Goal: Information Seeking & Learning: Understand process/instructions

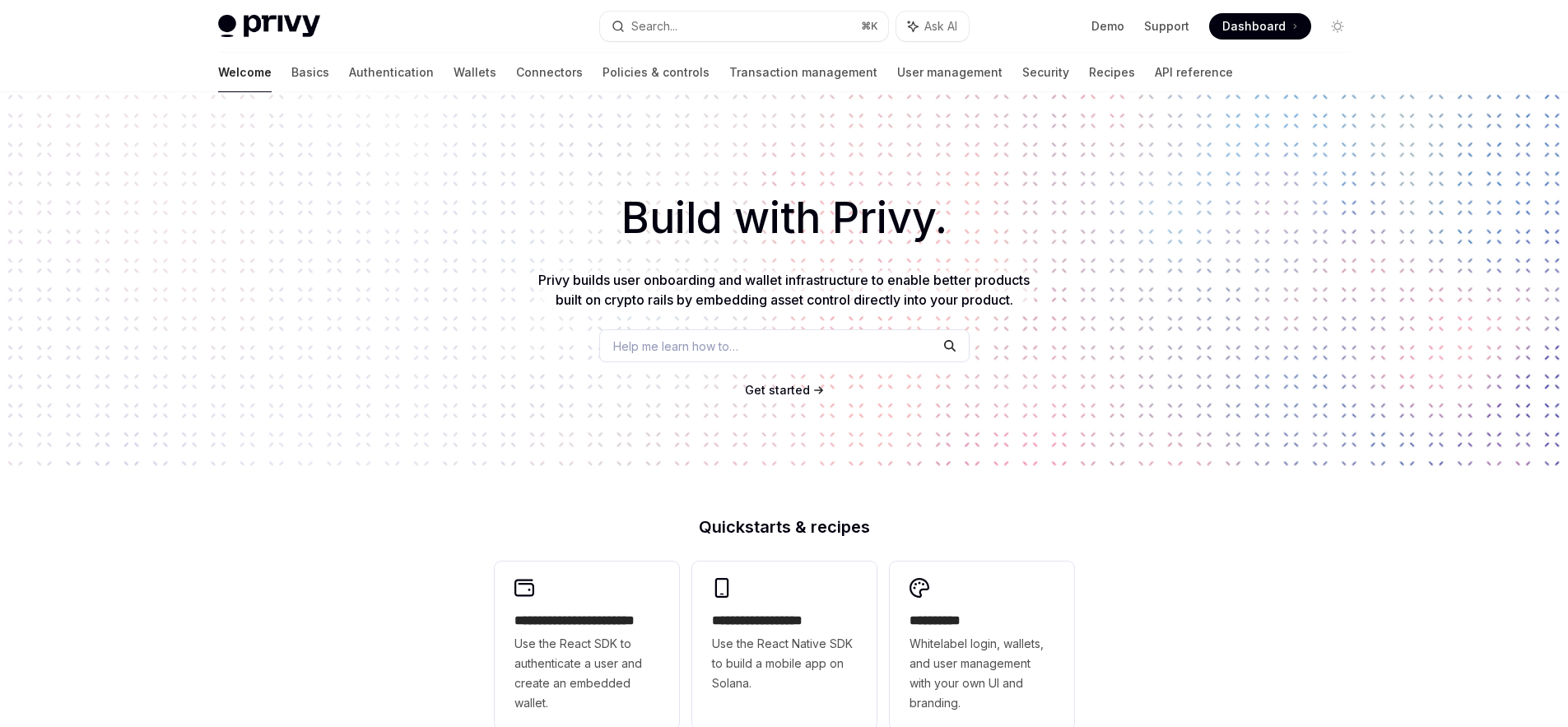
click at [1093, 31] on div "Demo Support Dashboard Dashboard" at bounding box center [1166, 26] width 369 height 26
click at [1099, 30] on link "Demo" at bounding box center [1108, 26] width 33 height 17
click at [1155, 65] on link "API reference" at bounding box center [1195, 72] width 79 height 39
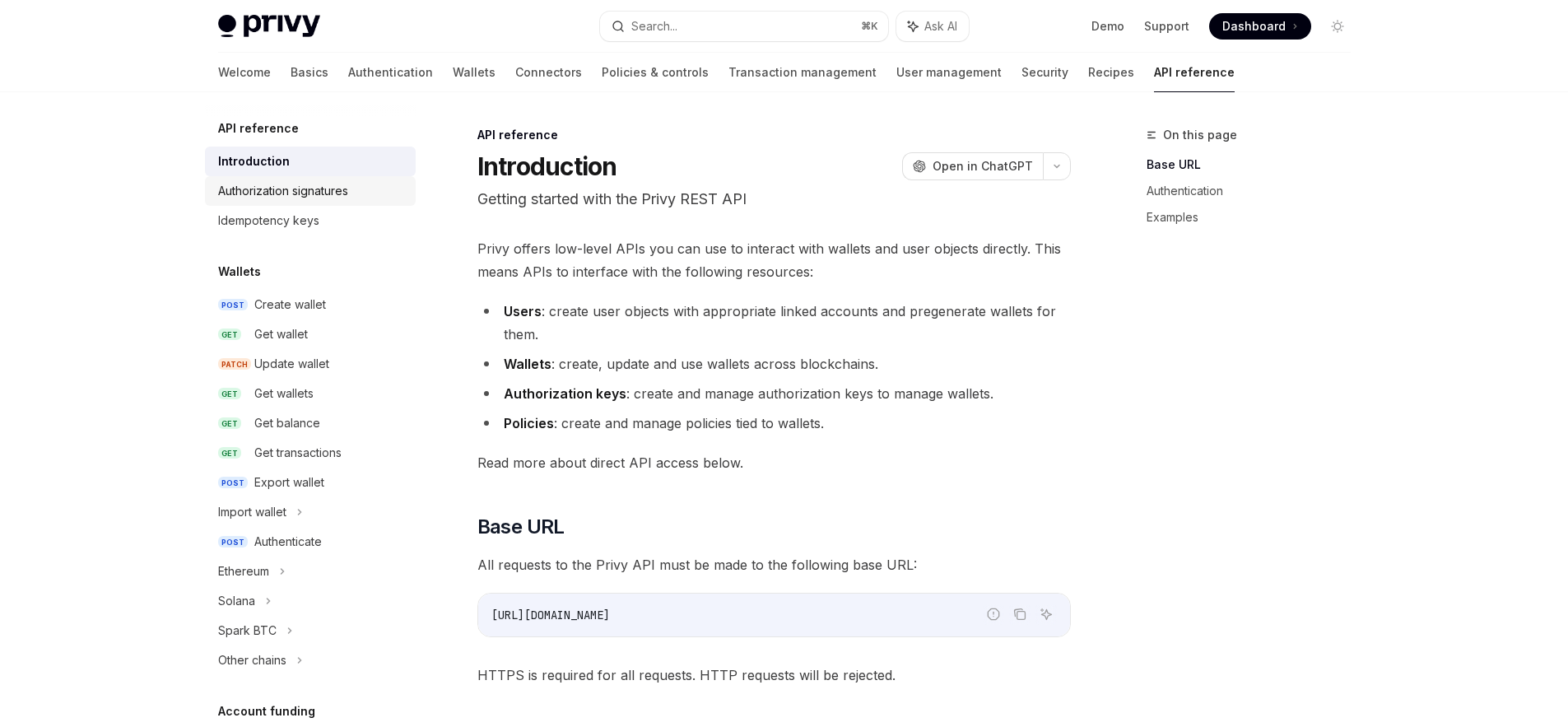
click at [284, 183] on div "Authorization signatures" at bounding box center [283, 191] width 130 height 20
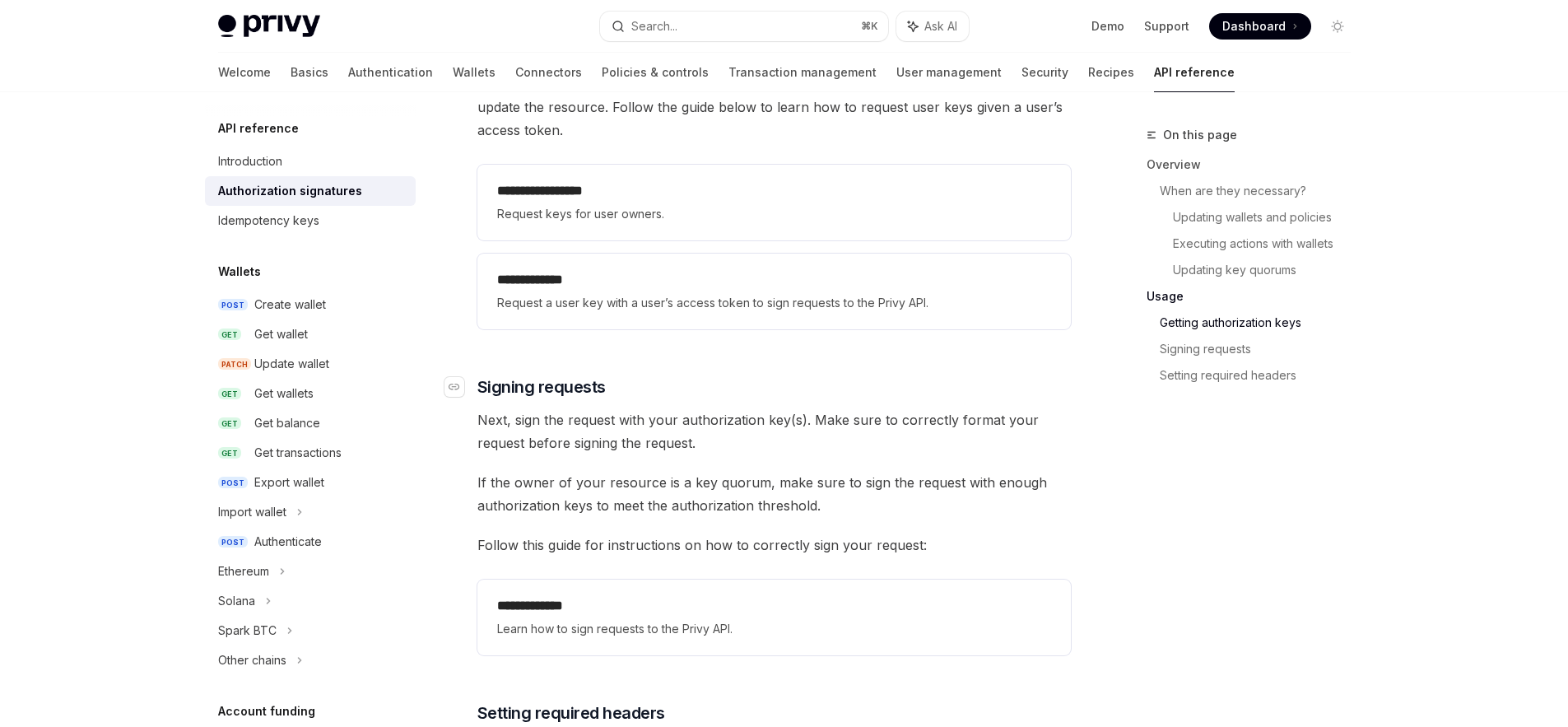
scroll to position [2721, 0]
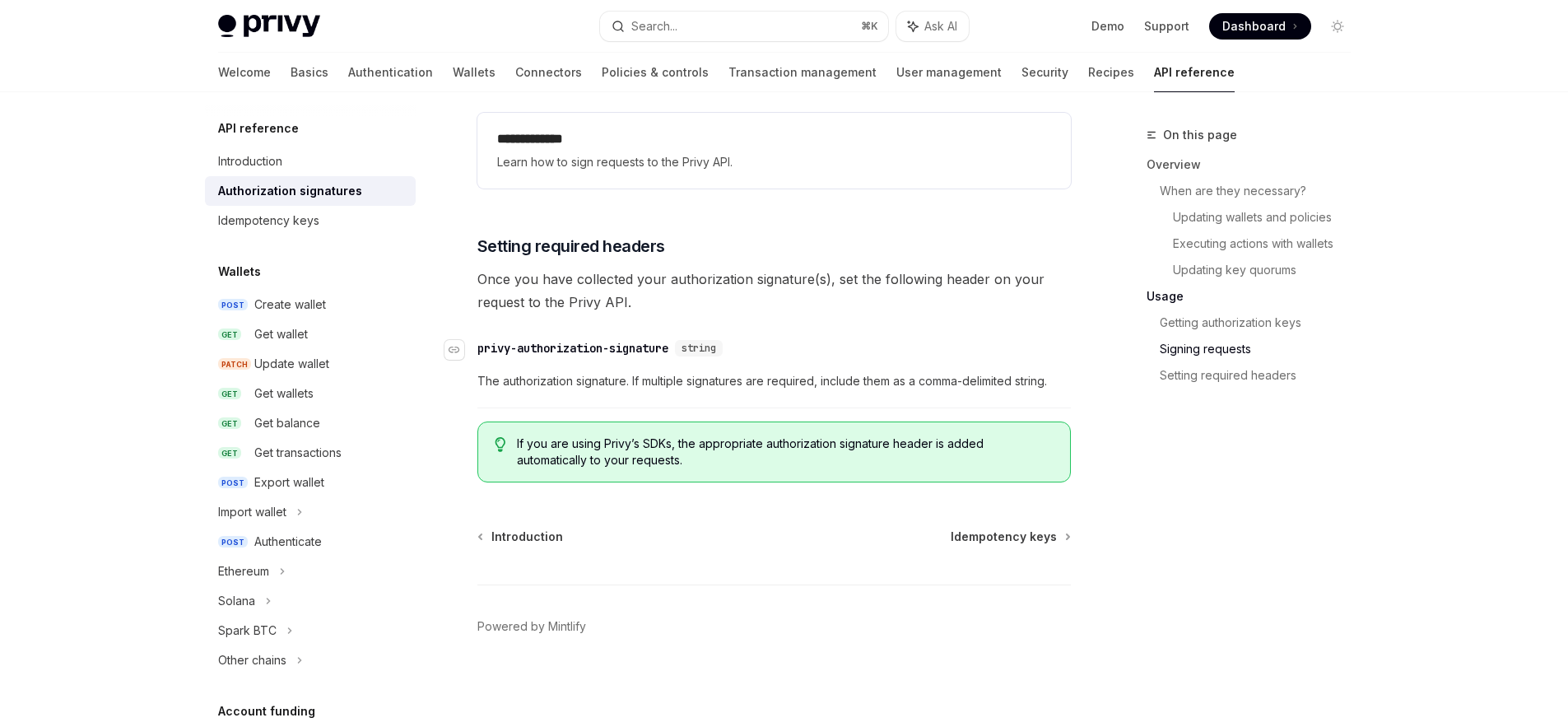
click at [485, 348] on div "privy-authorization-signature" at bounding box center [572, 348] width 191 height 17
drag, startPoint x: 485, startPoint y: 348, endPoint x: 651, endPoint y: 348, distance: 166.0
click at [651, 348] on div "privy-authorization-signature" at bounding box center [572, 348] width 191 height 17
click at [487, 347] on div "privy-authorization-signature" at bounding box center [572, 348] width 191 height 17
drag, startPoint x: 1314, startPoint y: 720, endPoint x: 633, endPoint y: 347, distance: 776.5
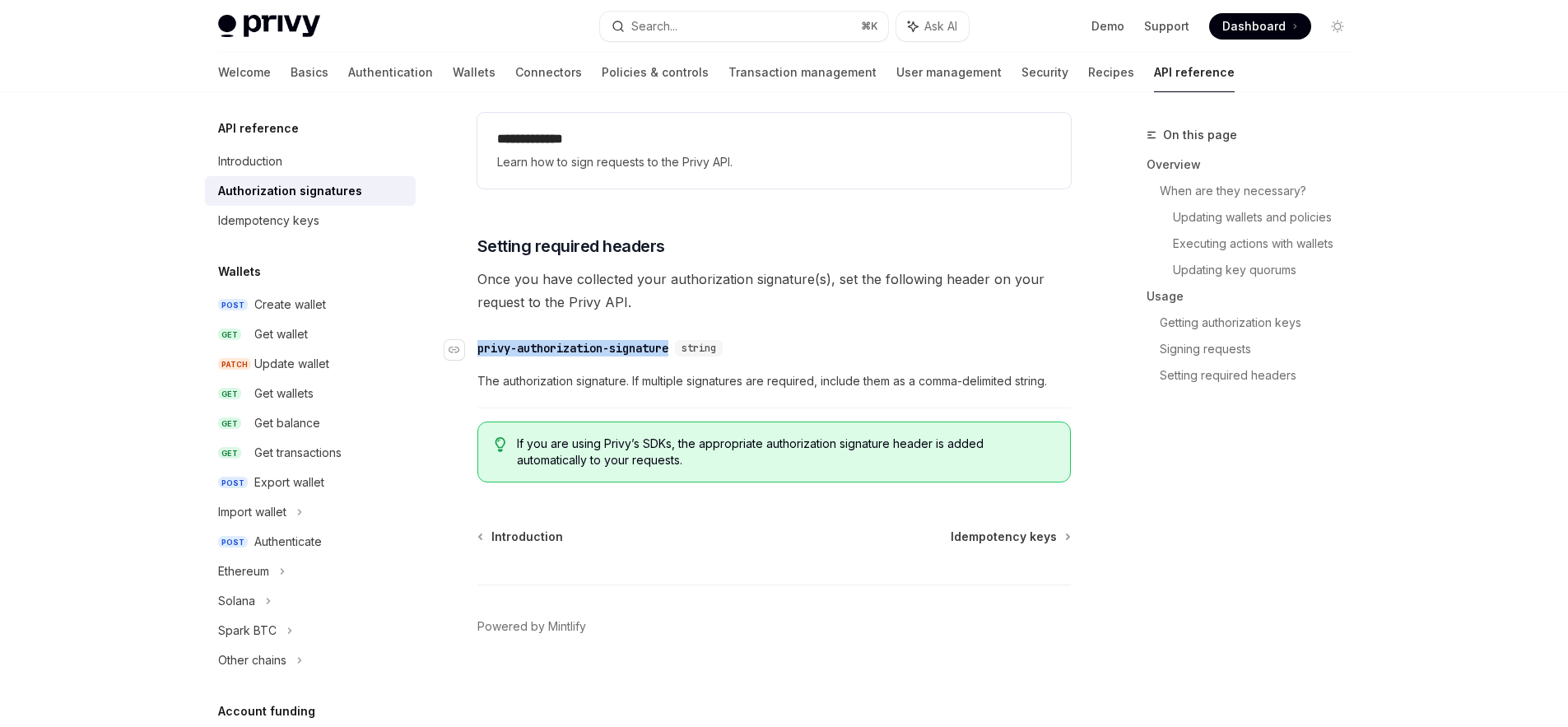
click at [633, 347] on div "privy-authorization-signature" at bounding box center [572, 348] width 191 height 17
click at [491, 348] on div "privy-authorization-signature" at bounding box center [572, 348] width 191 height 17
drag, startPoint x: 491, startPoint y: 348, endPoint x: 637, endPoint y: 346, distance: 146.0
click at [637, 346] on div "privy-authorization-signature" at bounding box center [572, 348] width 191 height 17
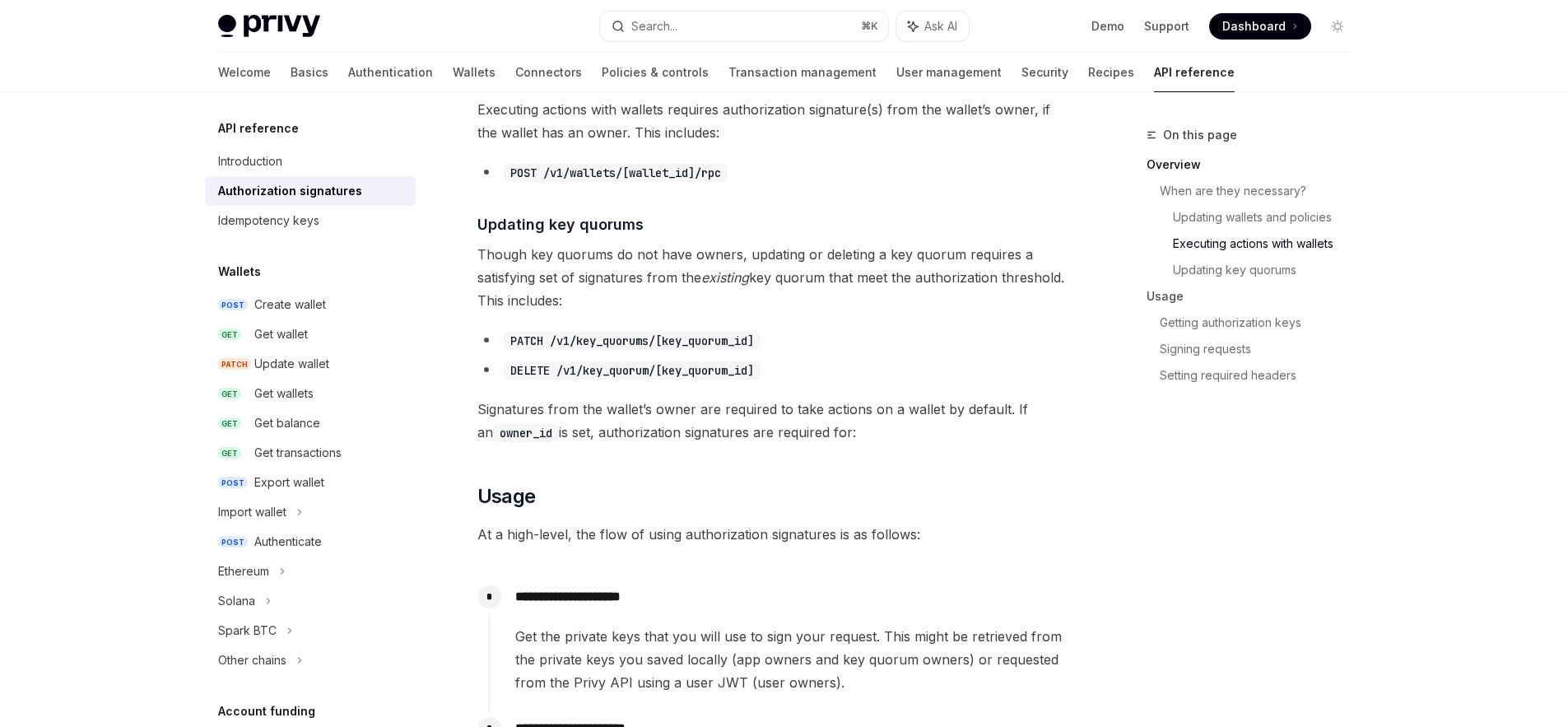
type textarea "*"
